Goal: Answer question/provide support: Share knowledge or assist other users

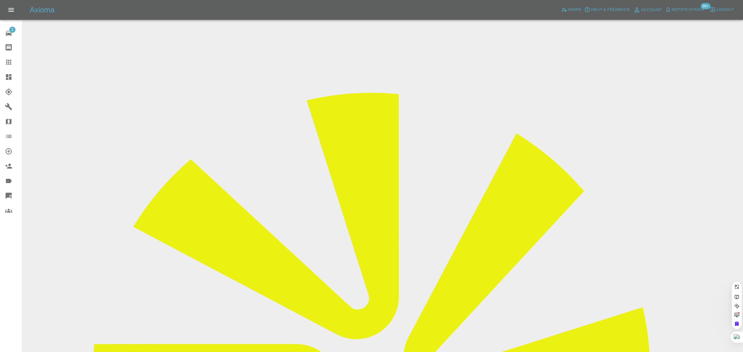
paste input "[EMAIL_ADDRESS][DOMAIN_NAME]"
type input "[EMAIL_ADDRESS][DOMAIN_NAME]"
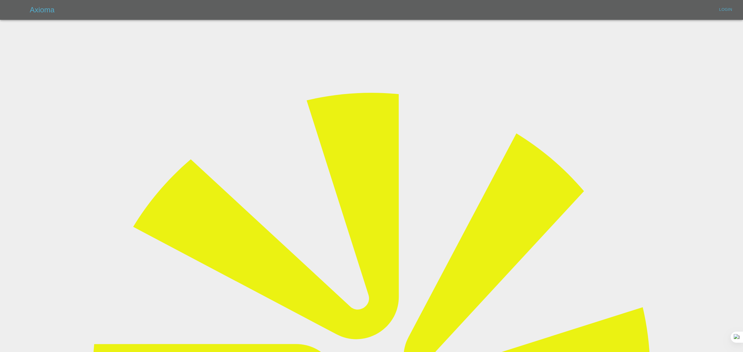
type input "[EMAIL_ADDRESS][DOMAIN_NAME]"
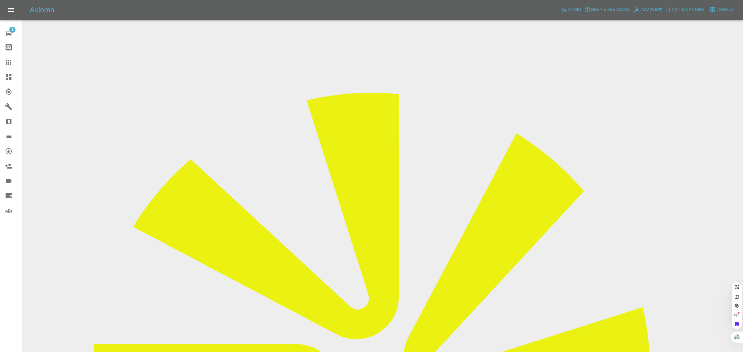
paste input "[EMAIL_ADDRESS][DOMAIN_NAME]"
type input "[EMAIL_ADDRESS][DOMAIN_NAME]"
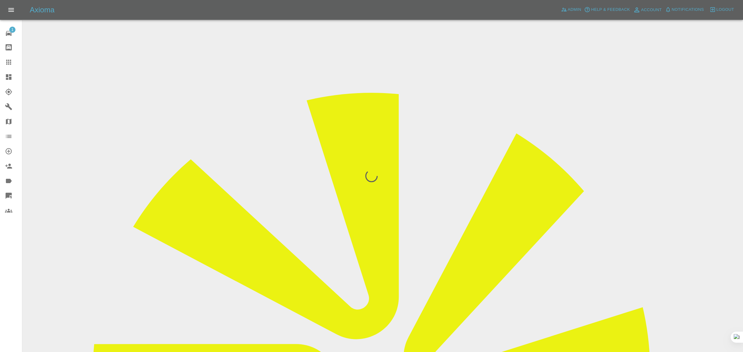
click at [10, 296] on div "1 Repair home Bodyshop home Claims Dashboard Explorer Garages Map Organization …" at bounding box center [11, 176] width 22 height 352
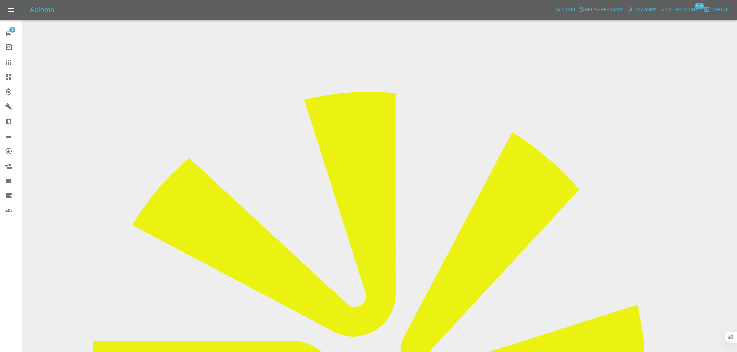
click at [12, 64] on icon at bounding box center [8, 61] width 7 height 7
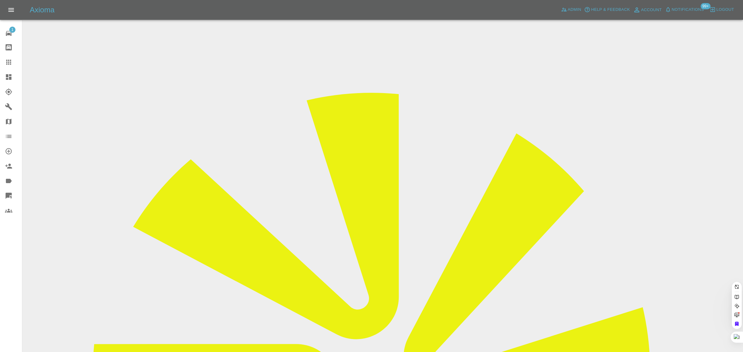
paste input "[EMAIL_ADDRESS][DOMAIN_NAME]"
type input "[EMAIL_ADDRESS][DOMAIN_NAME]"
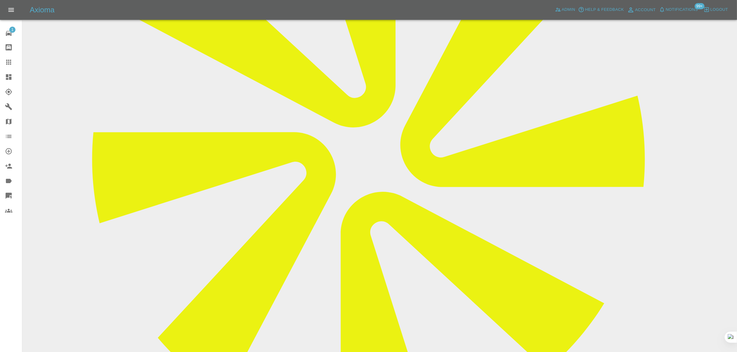
scroll to position [271, 0]
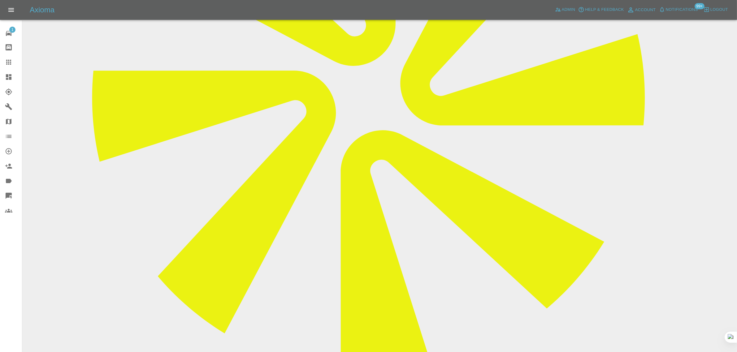
paste textarea "I recently received a quote and the price seems fine, however, my car is a matt…"
type textarea "I recently received a quote and the price seems fine, however, my car is a matt…"
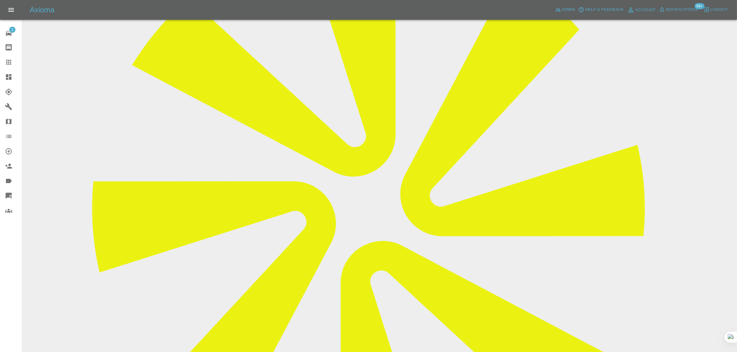
scroll to position [39, 0]
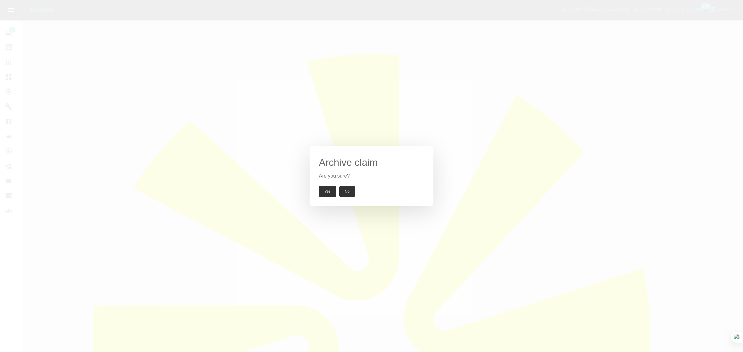
click at [327, 192] on button "Yes" at bounding box center [327, 191] width 17 height 11
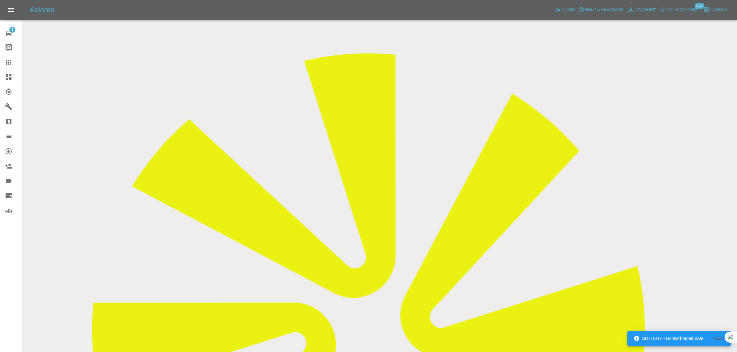
click at [8, 63] on icon at bounding box center [8, 61] width 7 height 7
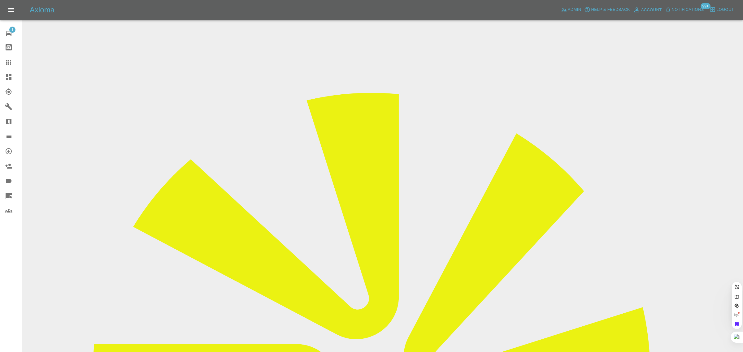
paste input "[EMAIL_ADDRESS][DOMAIN_NAME]"
type input "[EMAIL_ADDRESS][DOMAIN_NAME]"
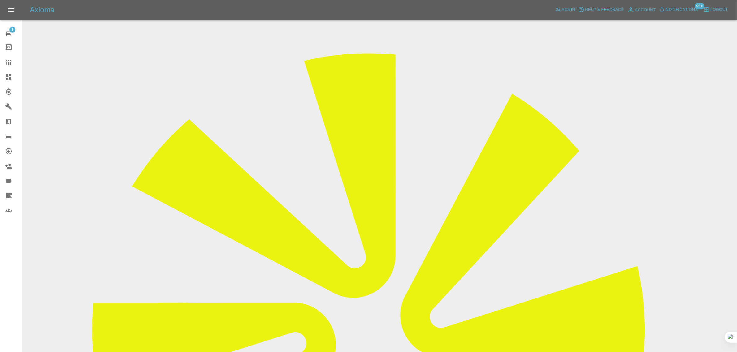
scroll to position [309, 0]
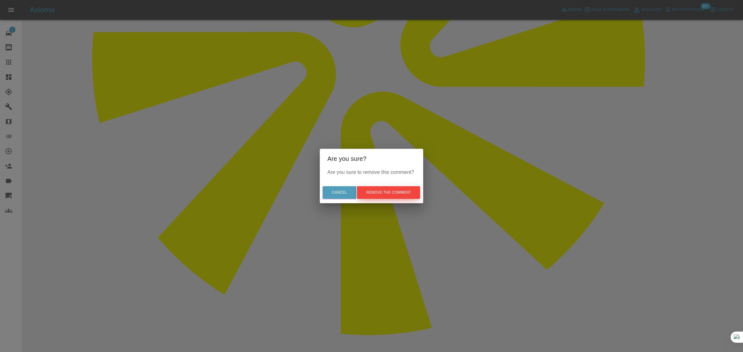
click at [394, 194] on button "Remove the comment" at bounding box center [388, 192] width 63 height 13
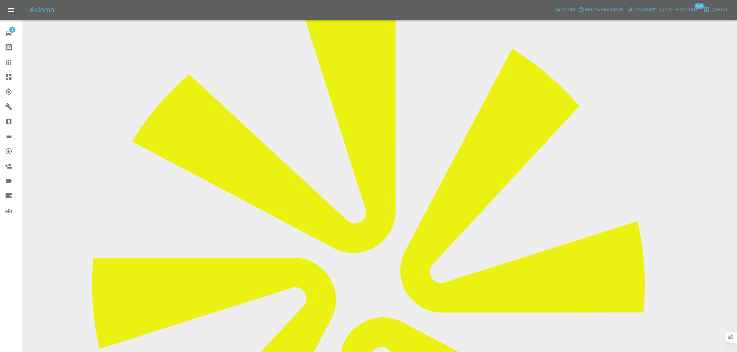
scroll to position [77, 0]
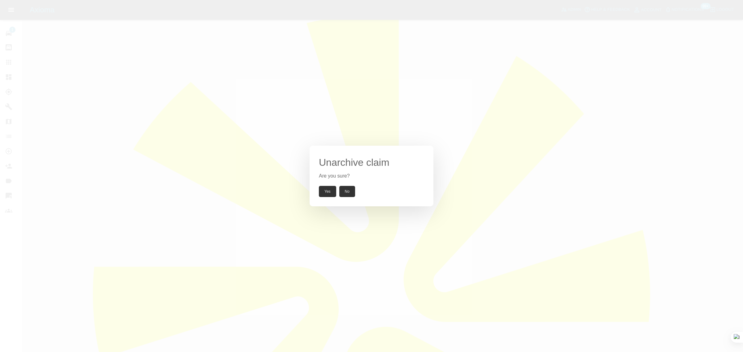
click at [322, 194] on button "Yes" at bounding box center [327, 191] width 17 height 11
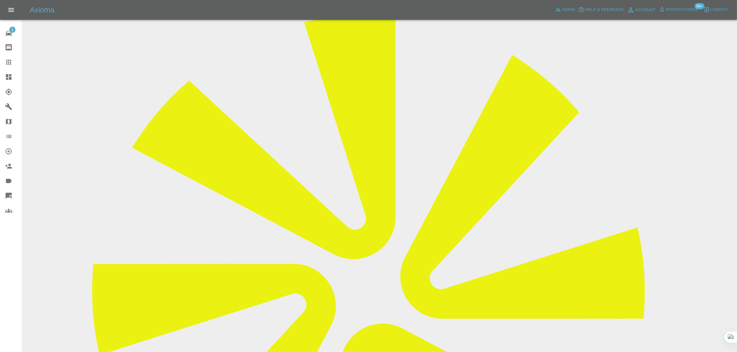
scroll to position [193, 0]
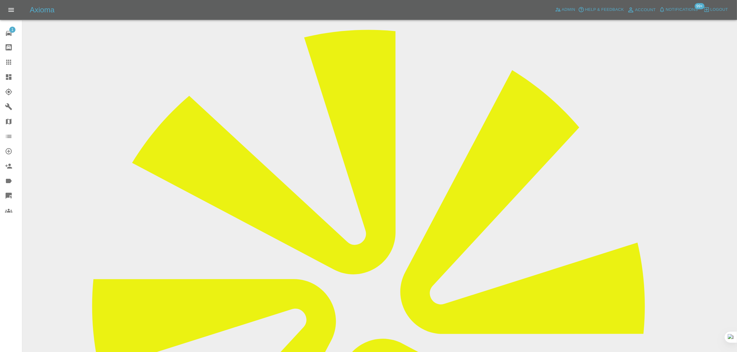
scroll to position [0, 0]
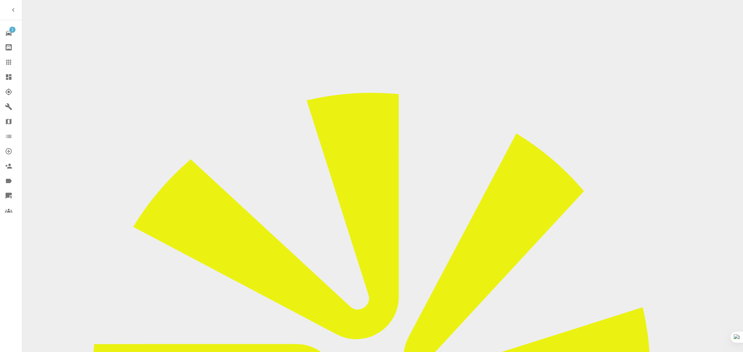
click at [13, 58] on link "Claims" at bounding box center [11, 62] width 22 height 15
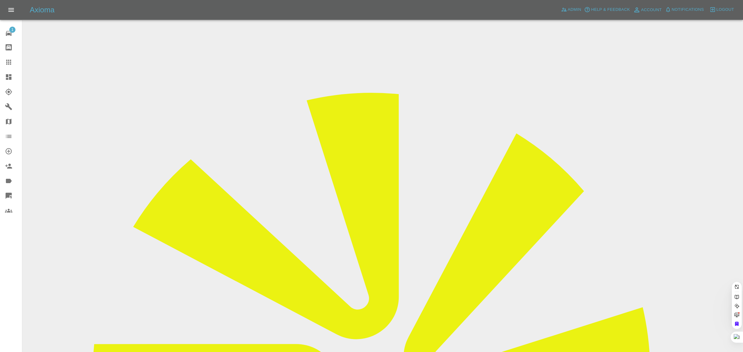
paste input "tracy.greaves1@icloud.com"
type input "tracy.greaves1@icloud.com"
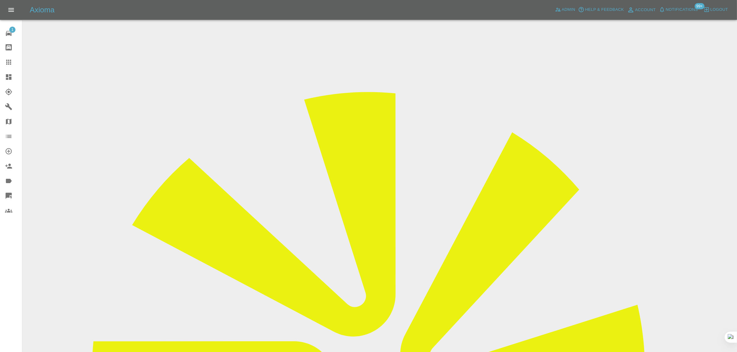
click at [10, 64] on icon at bounding box center [8, 62] width 5 height 5
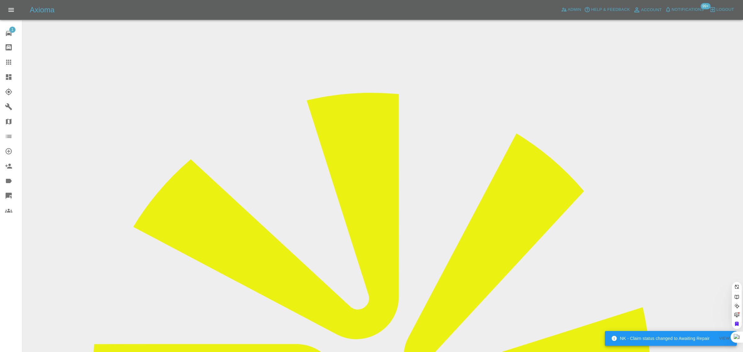
paste input "studio@atelierinteriors.co.uk"
type input "studio@atelierinteriors.co.u"
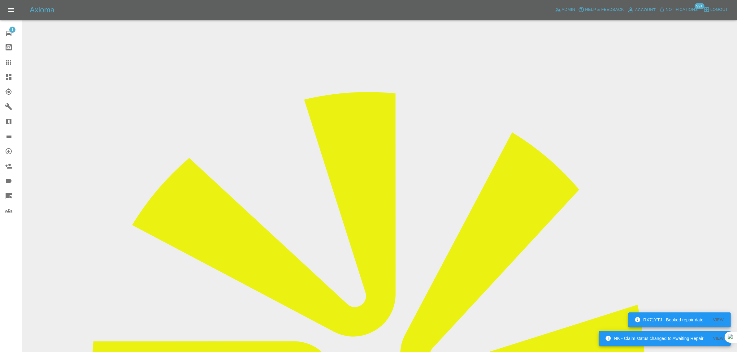
click at [13, 61] on div at bounding box center [13, 61] width 17 height 7
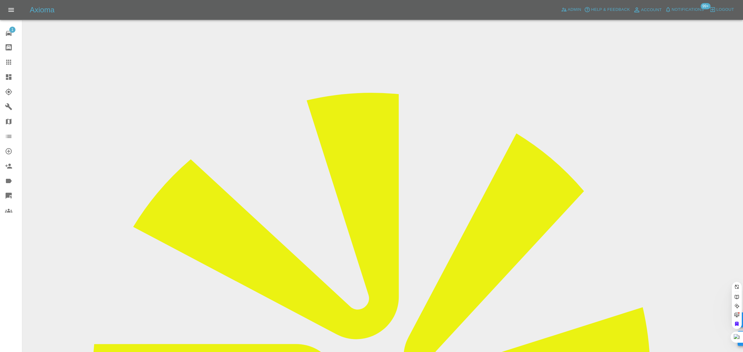
paste input "sheelaghdwoods@mac.com"
type input "sheelaghdwoods@mac.co"
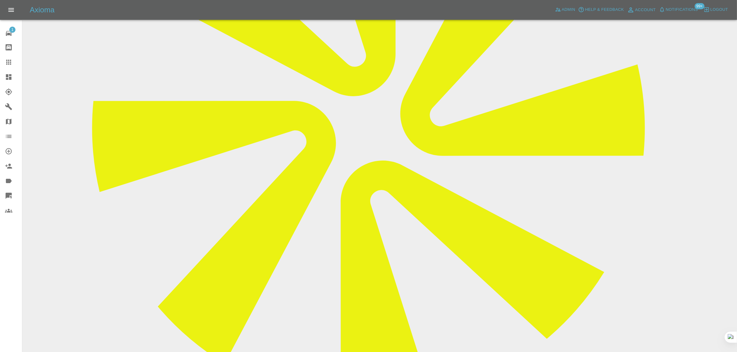
scroll to position [271, 0]
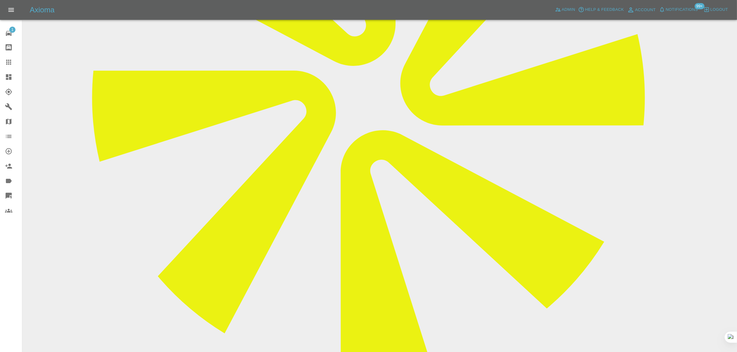
paste textarea "Just checking that you are coming tomorrow ?"
type textarea "Just checking that you are coming tomorrow ?"
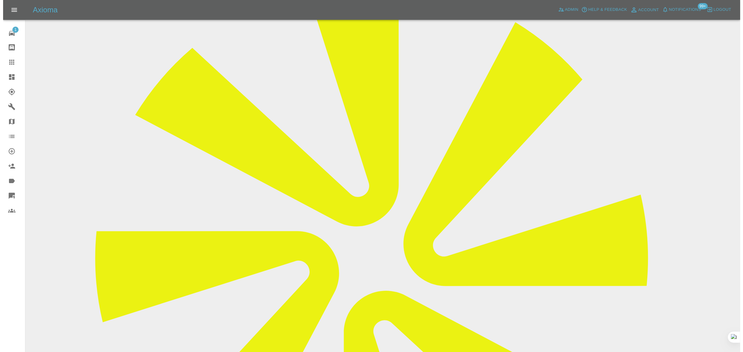
scroll to position [0, 0]
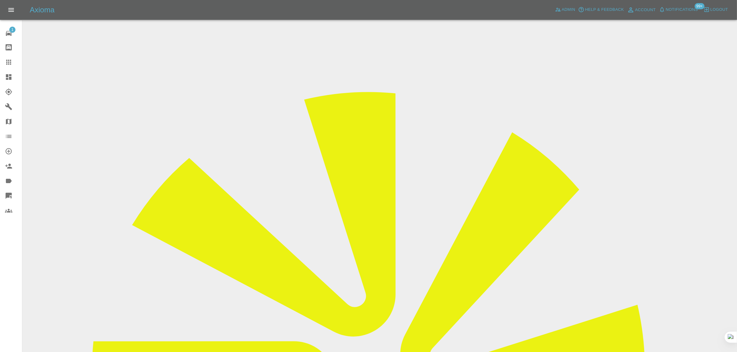
drag, startPoint x: 578, startPoint y: 96, endPoint x: 604, endPoint y: 98, distance: 26.1
copy tr "XT Aut"
click at [13, 63] on div at bounding box center [13, 61] width 17 height 7
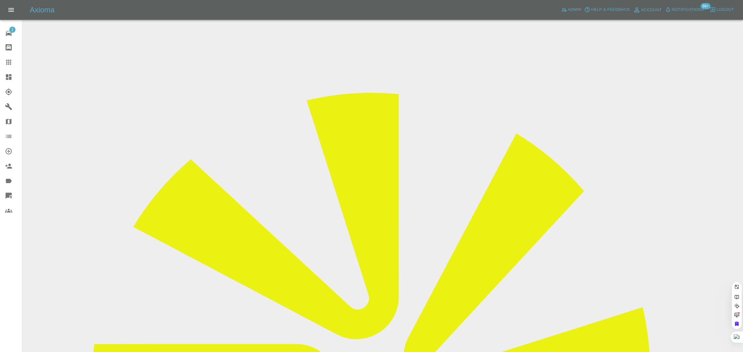
paste input "philduncan172@aol.com"
type input "philduncan172@aol.com"
